Goal: Information Seeking & Learning: Learn about a topic

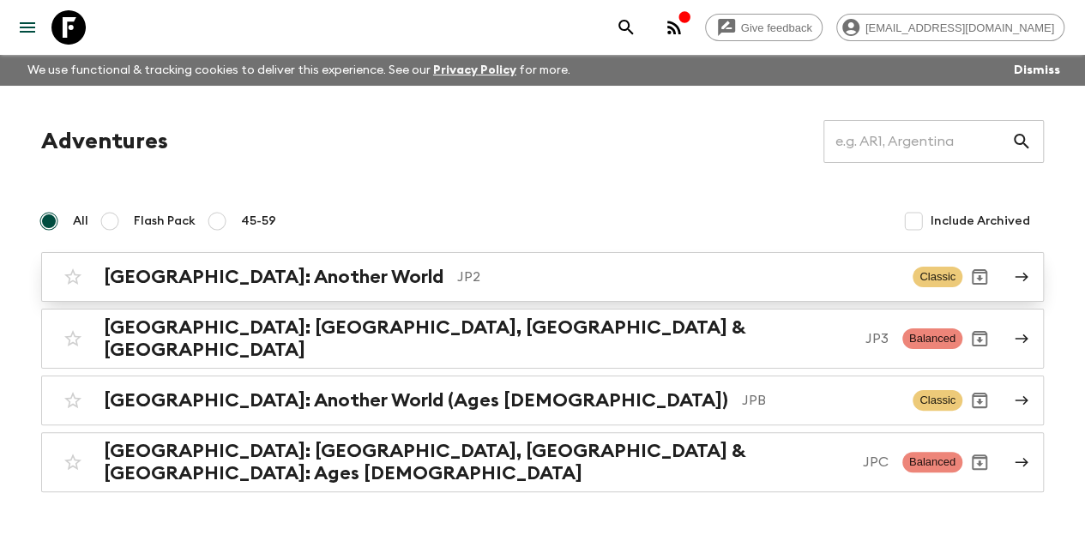
click at [240, 266] on h2 "[GEOGRAPHIC_DATA]: Another World" at bounding box center [274, 277] width 340 height 22
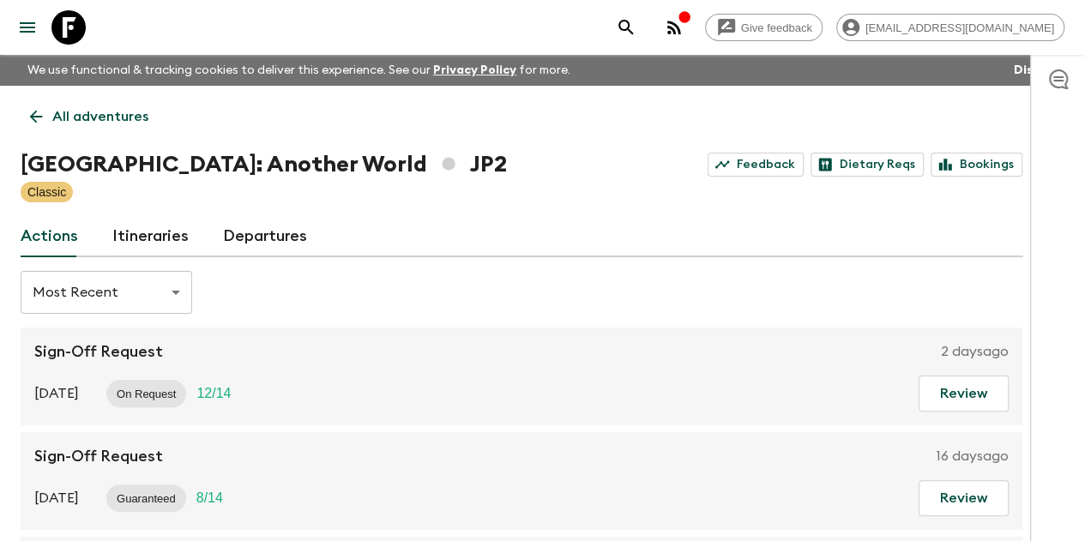
click at [180, 244] on link "Itineraries" at bounding box center [150, 236] width 76 height 41
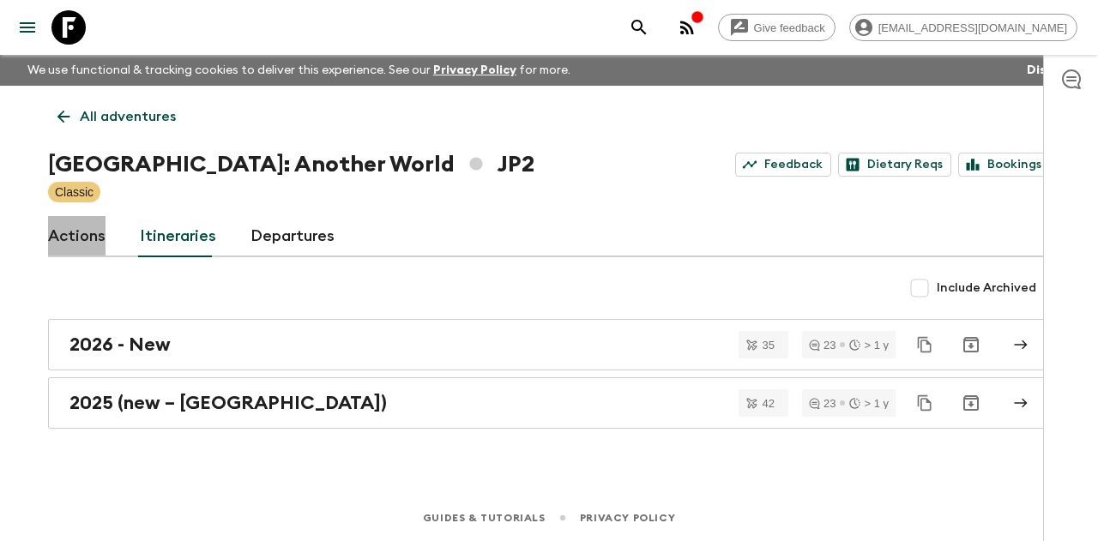
click at [68, 242] on link "Actions" at bounding box center [76, 236] width 57 height 41
